Goal: Task Accomplishment & Management: Manage account settings

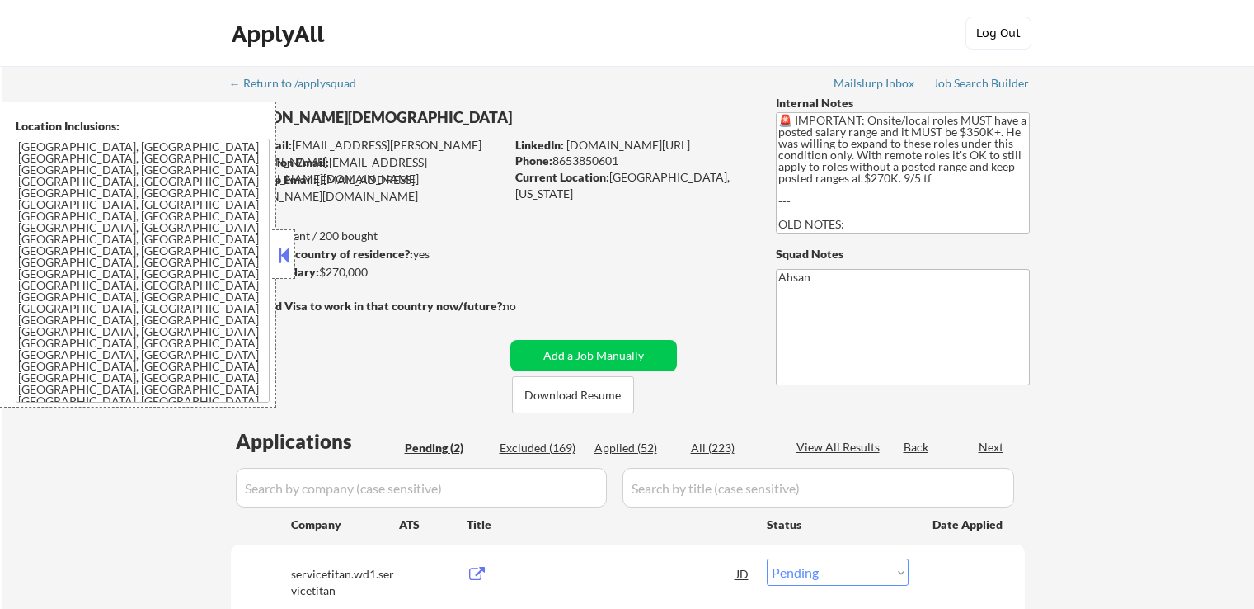
select select ""pending""
click at [285, 251] on button at bounding box center [284, 254] width 18 height 25
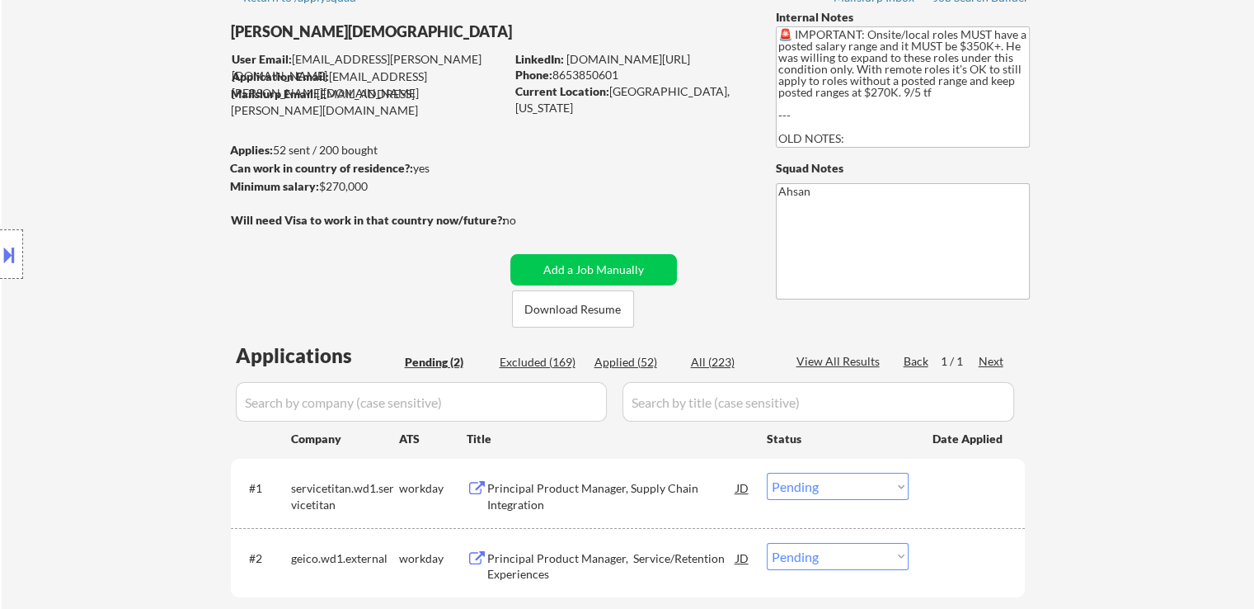
scroll to position [165, 0]
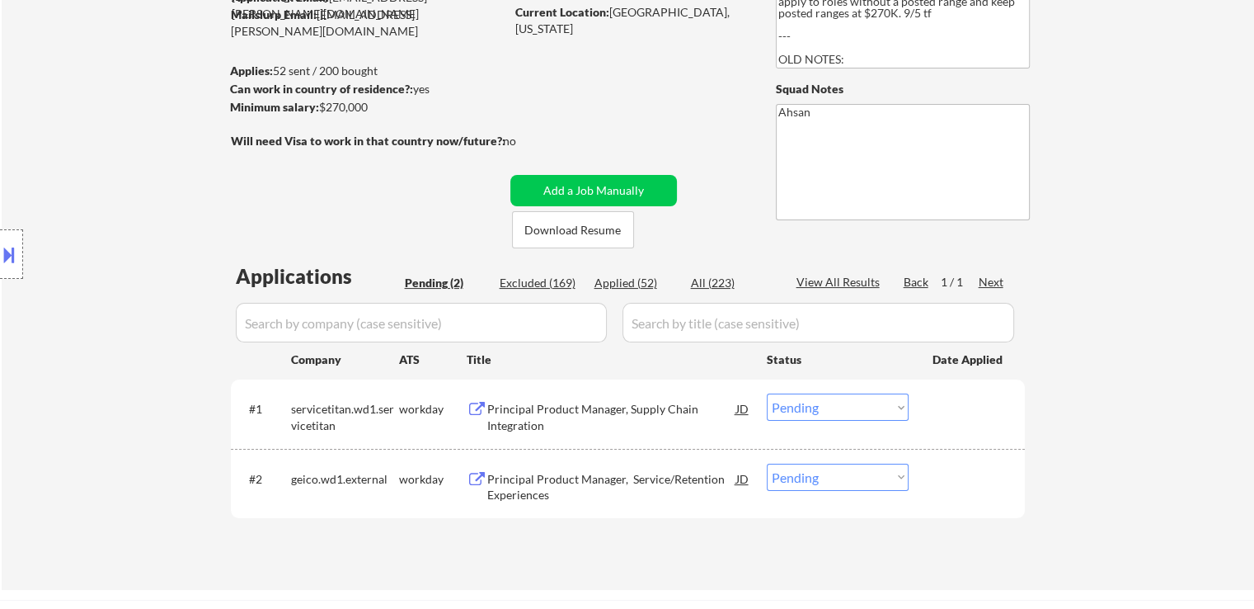
click at [528, 414] on div "Principal Product Manager, Supply Chain Integration" at bounding box center [611, 417] width 249 height 32
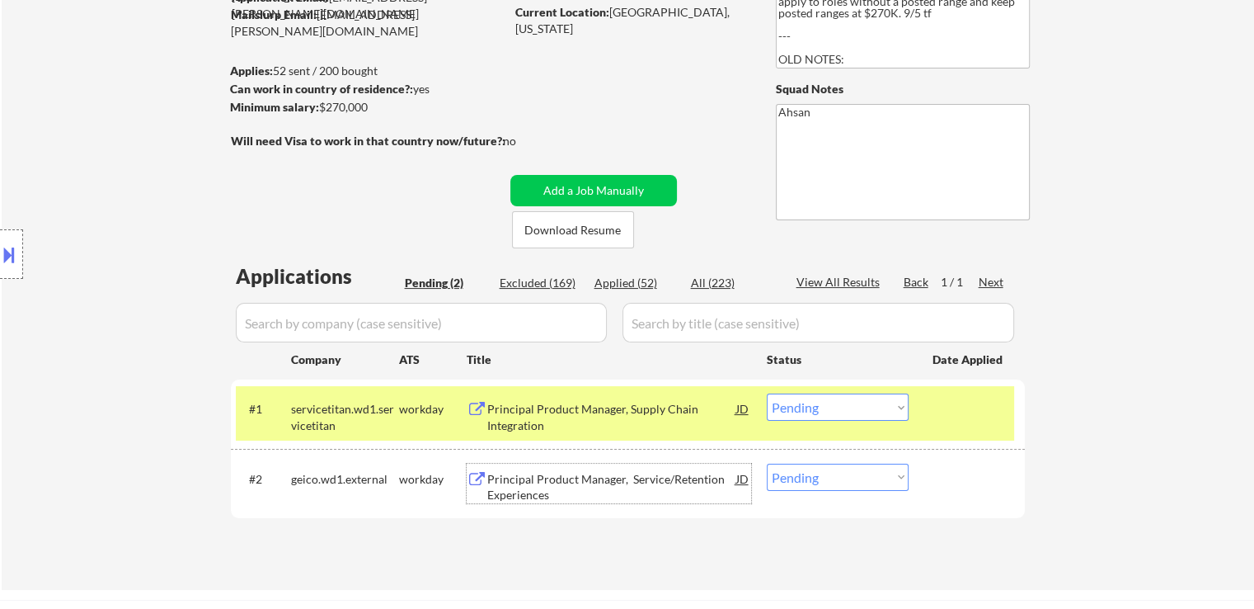
click at [573, 479] on div "Principal Product Manager, Service/Retention Experiences" at bounding box center [611, 487] width 249 height 32
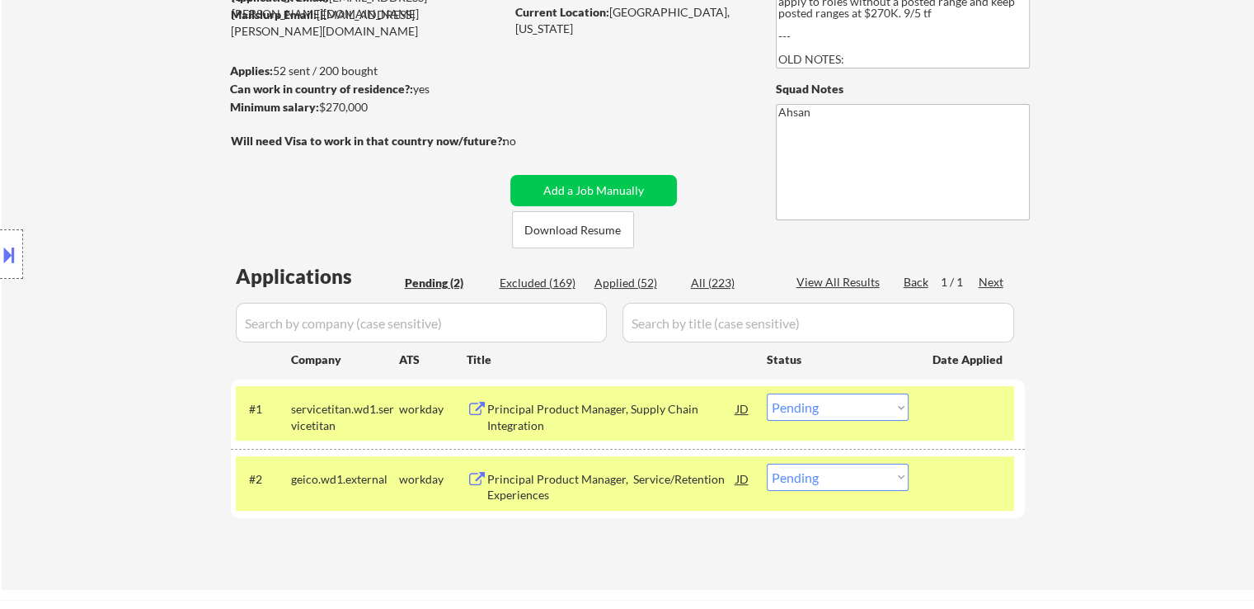
click at [1, 260] on button at bounding box center [9, 254] width 18 height 27
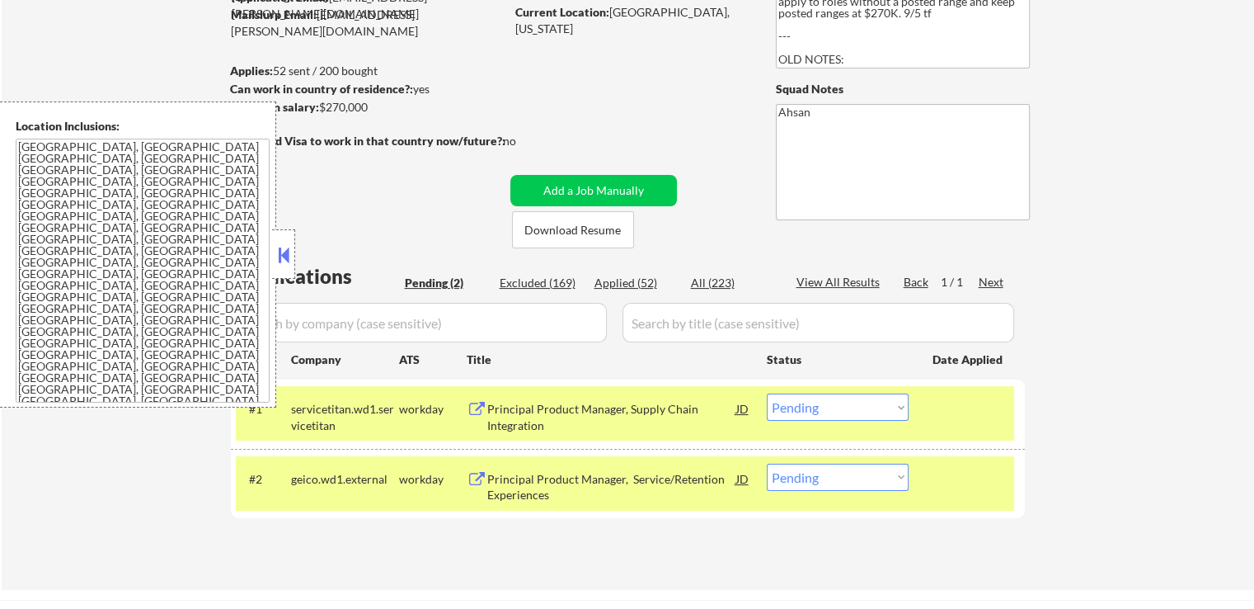
click at [287, 251] on button at bounding box center [284, 254] width 18 height 25
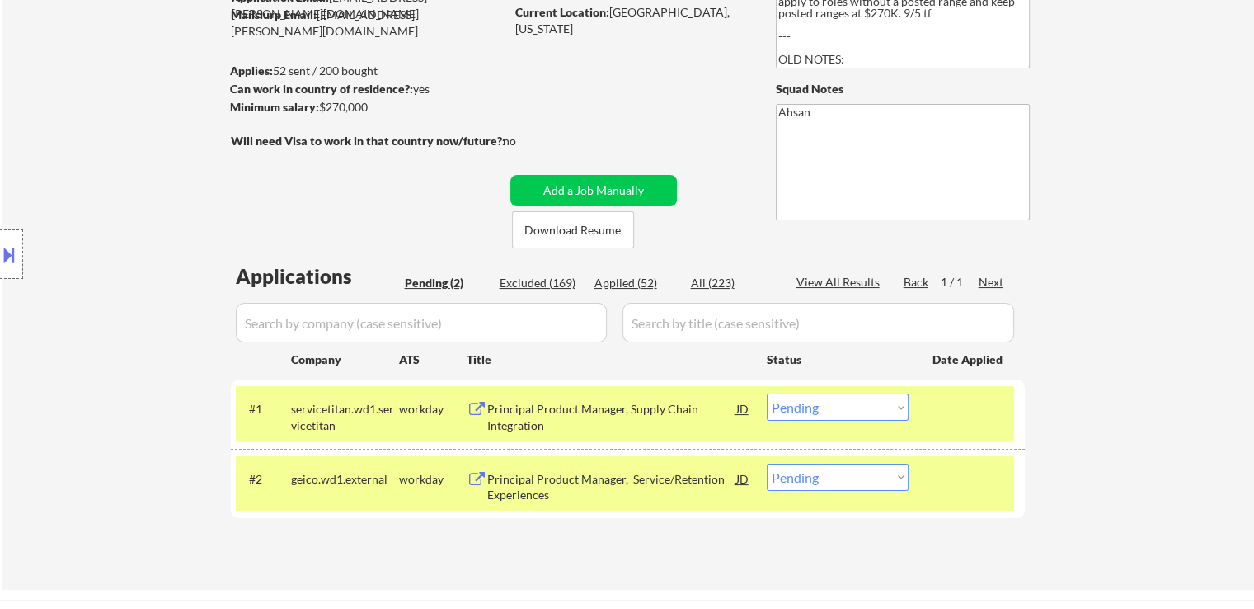
click at [2, 261] on button at bounding box center [9, 254] width 18 height 27
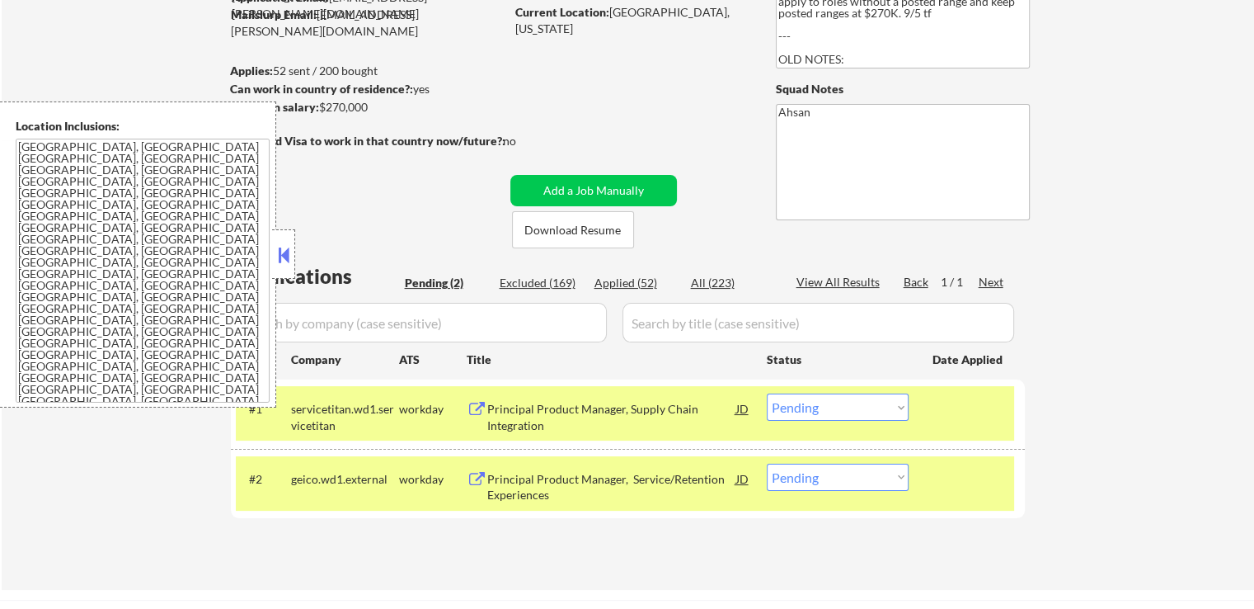
click at [283, 254] on button at bounding box center [284, 254] width 18 height 25
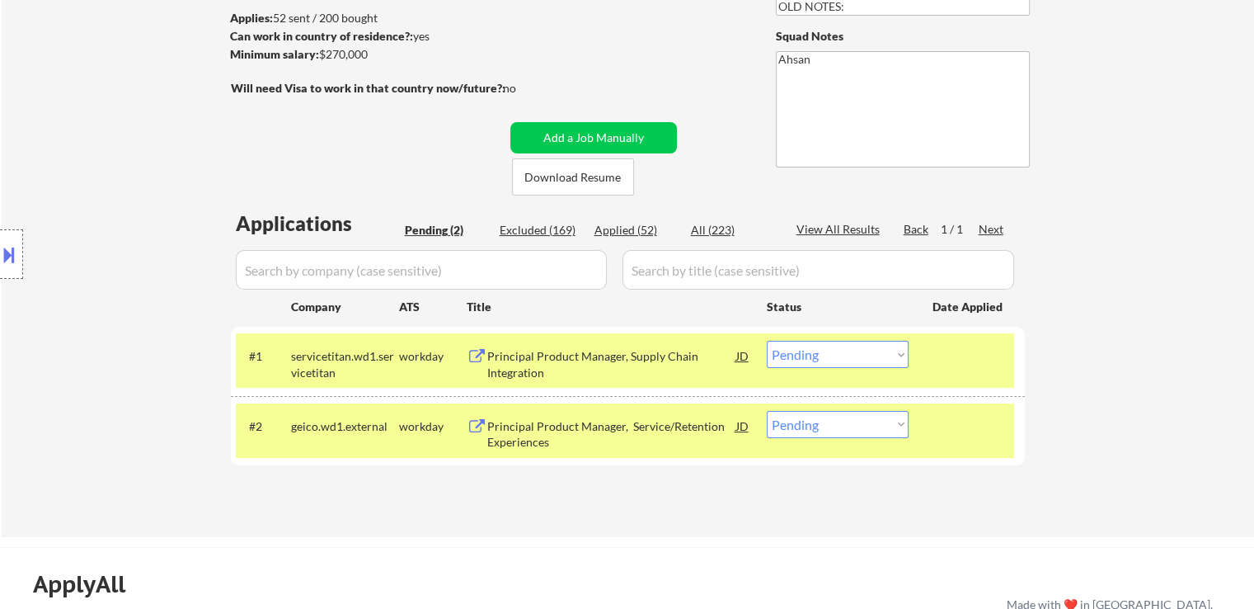
scroll to position [247, 0]
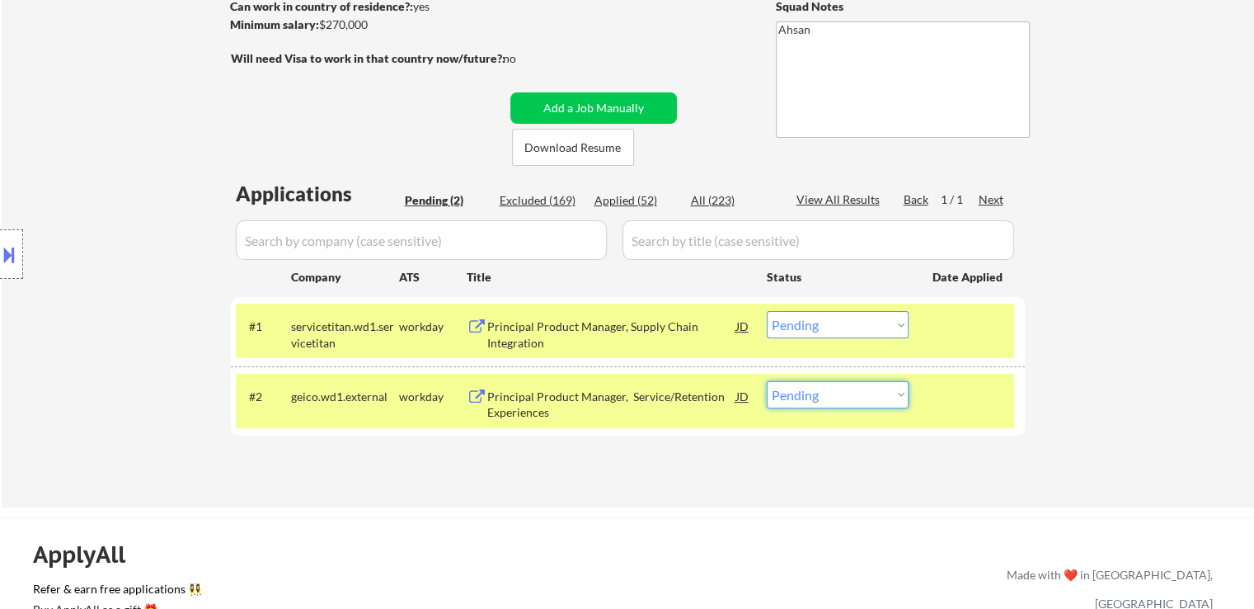
click at [851, 403] on select "Choose an option... Pending Applied Excluded (Questions) Excluded (Expired) Exc…" at bounding box center [838, 394] width 142 height 27
select select ""excluded__salary_""
click at [767, 381] on select "Choose an option... Pending Applied Excluded (Questions) Excluded (Expired) Exc…" at bounding box center [838, 394] width 142 height 27
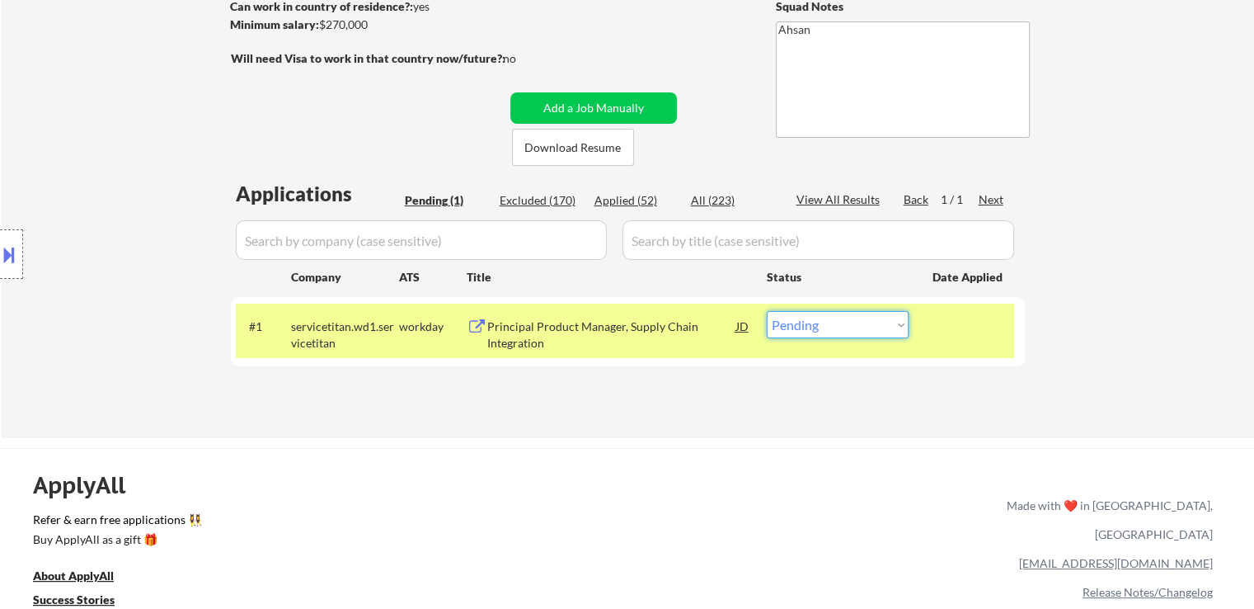
click at [839, 326] on select "Choose an option... Pending Applied Excluded (Questions) Excluded (Expired) Exc…" at bounding box center [838, 324] width 142 height 27
select select ""excluded__salary_""
click at [767, 311] on select "Choose an option... Pending Applied Excluded (Questions) Excluded (Expired) Exc…" at bounding box center [838, 324] width 142 height 27
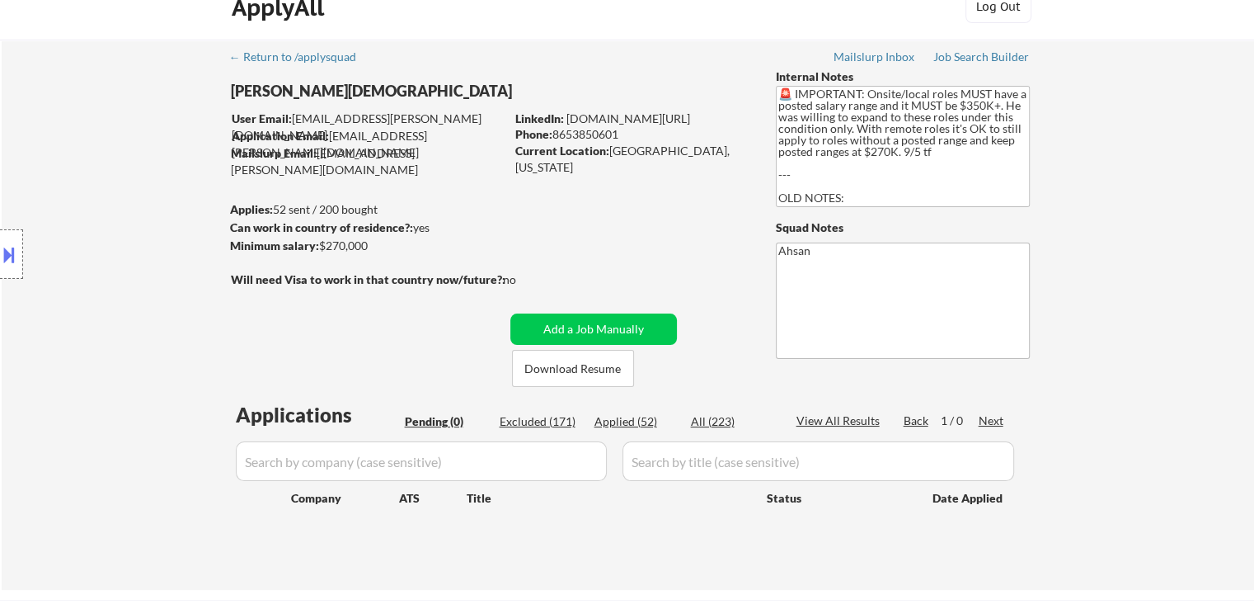
scroll to position [0, 0]
